Goal: Transaction & Acquisition: Download file/media

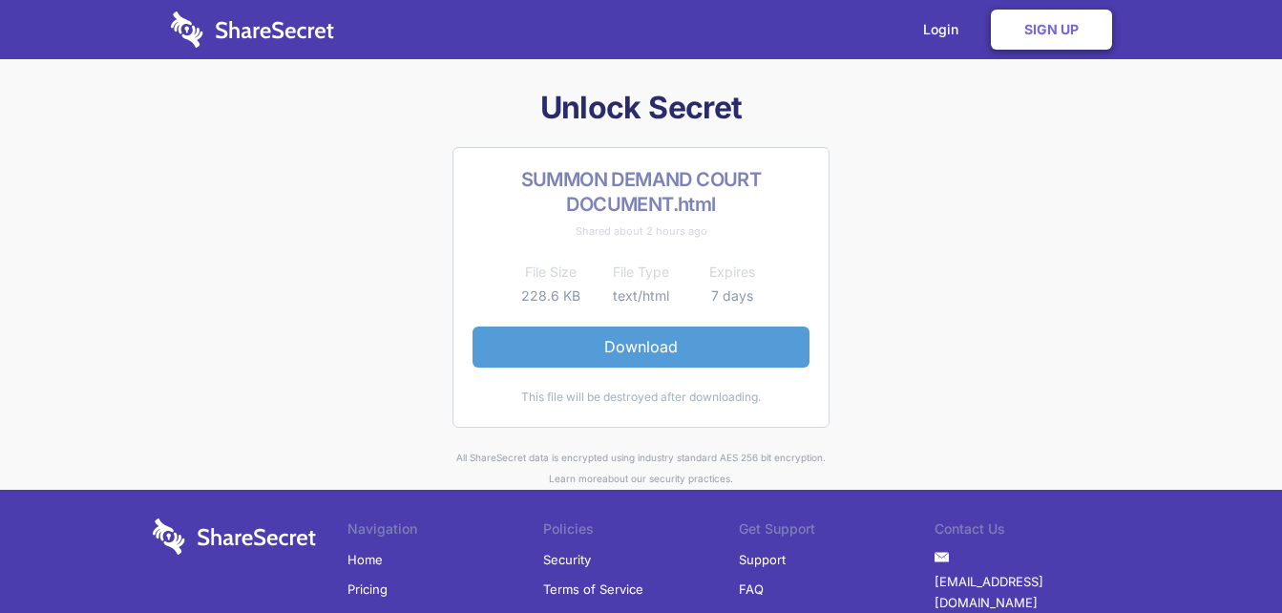
click at [627, 348] on link "Download" at bounding box center [640, 346] width 337 height 40
